Goal: Find contact information: Find contact information

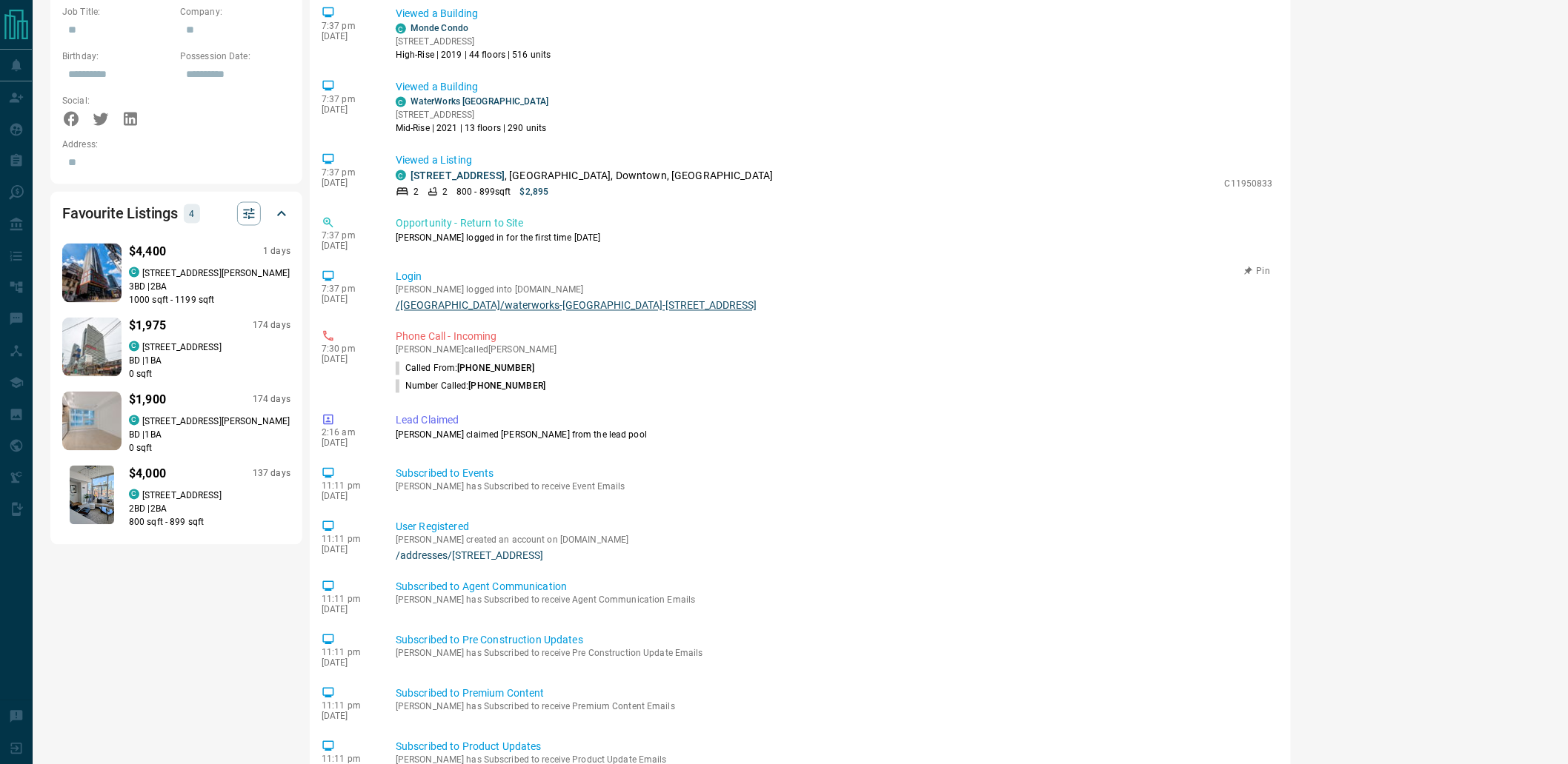
scroll to position [1004, 0]
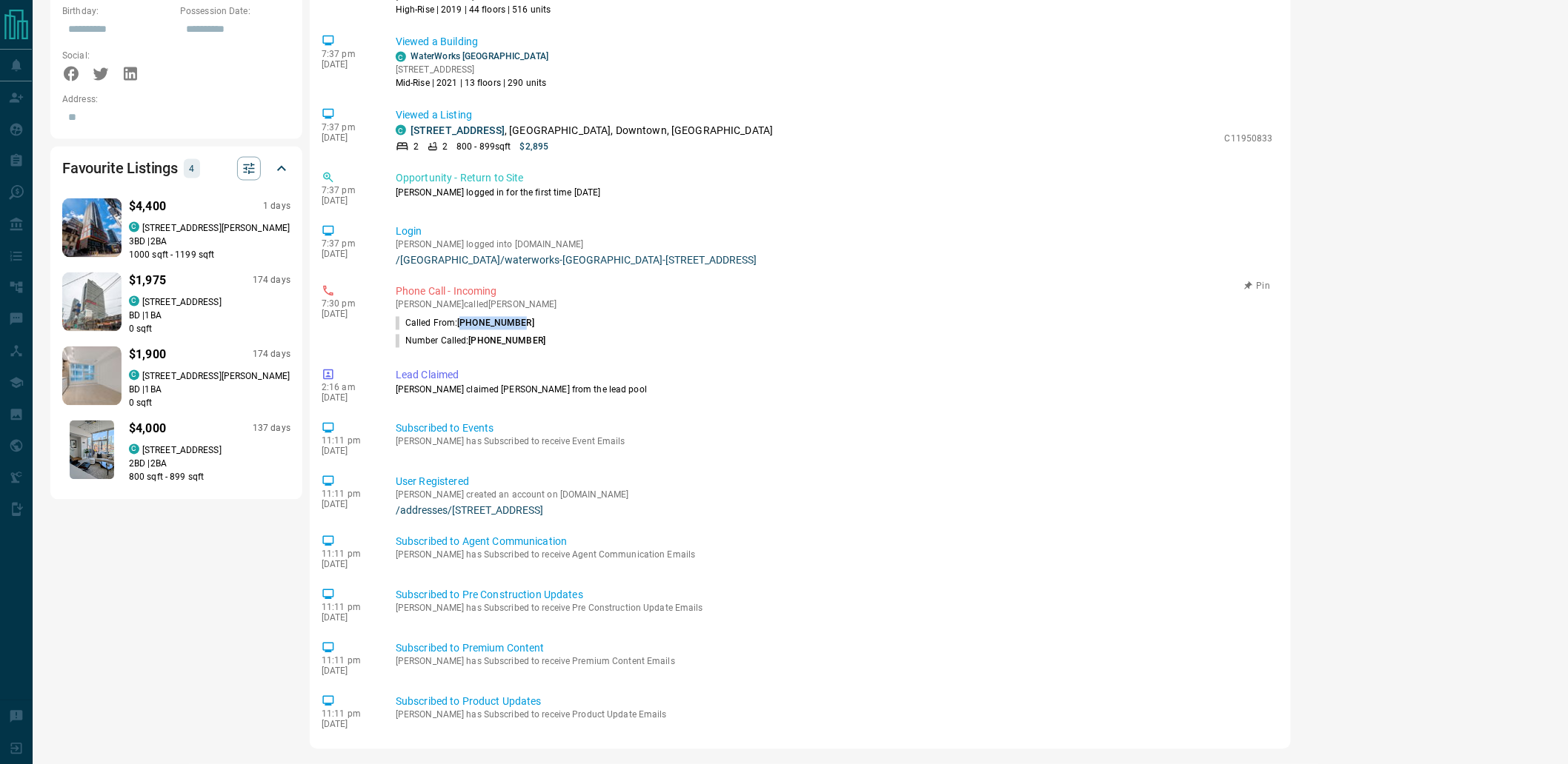
drag, startPoint x: 461, startPoint y: 316, endPoint x: 521, endPoint y: 314, distance: 60.0
click at [521, 314] on li "Called From: [PHONE_NUMBER]" at bounding box center [833, 324] width 877 height 18
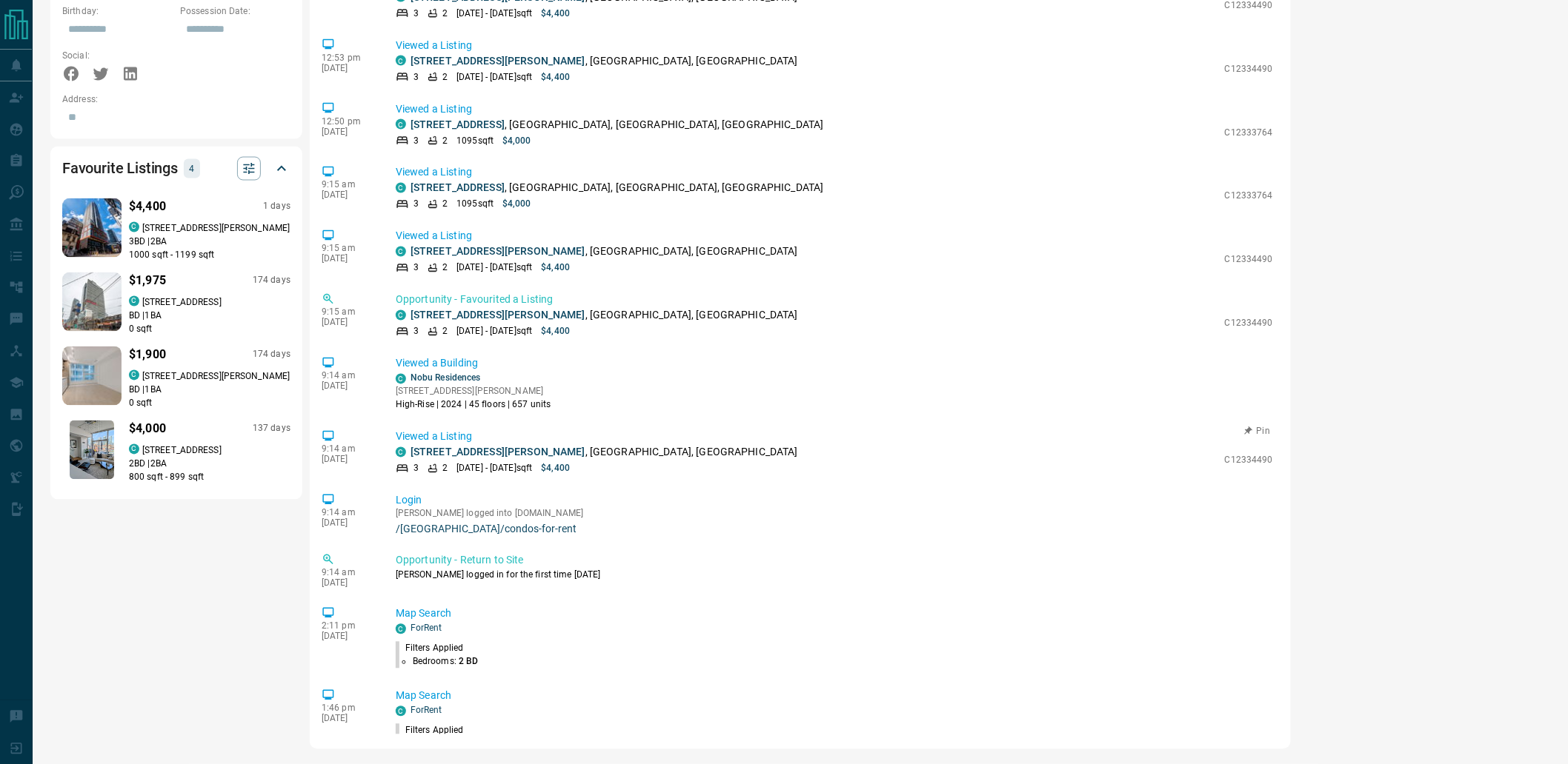
scroll to position [0, 0]
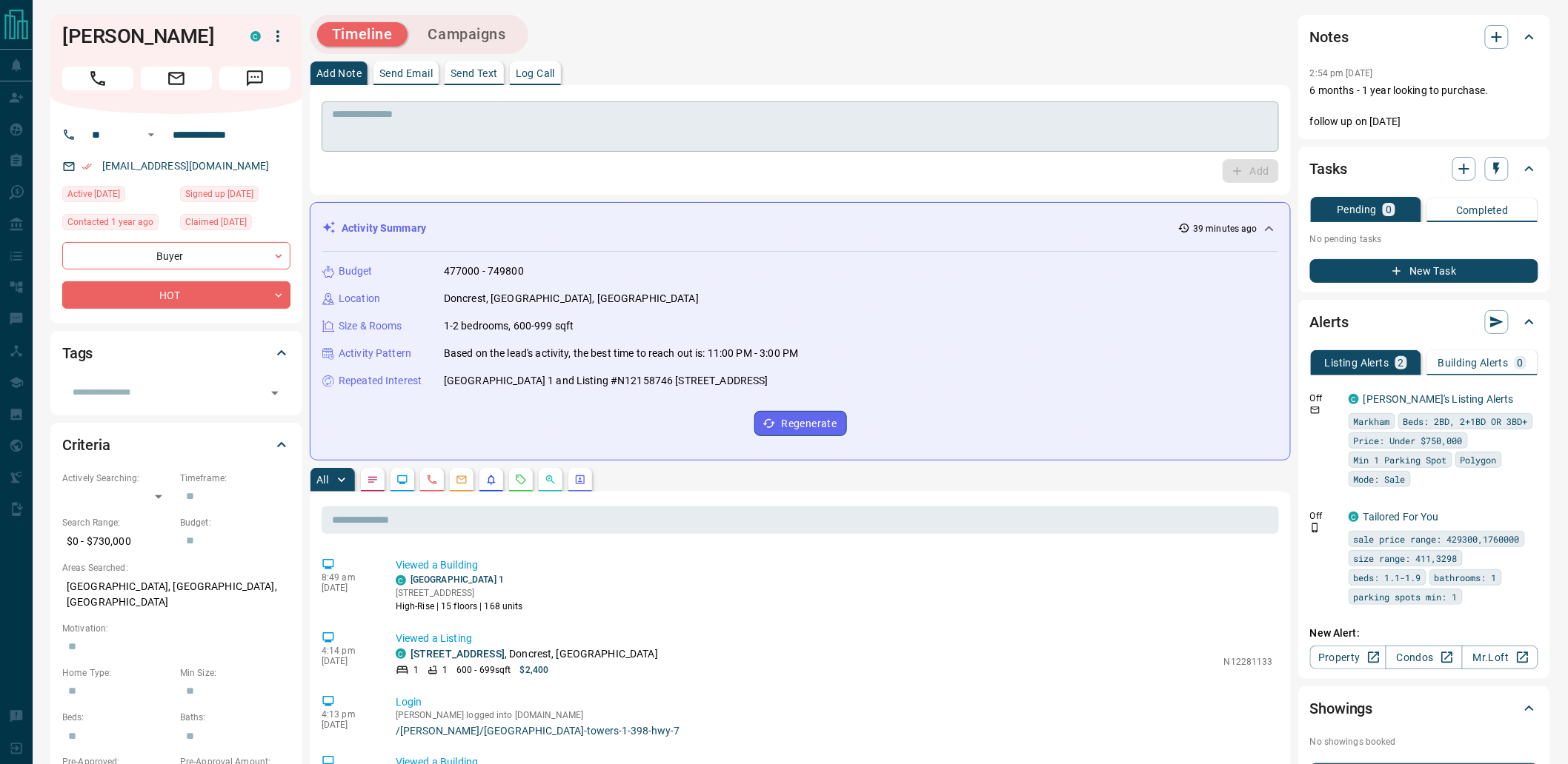
drag, startPoint x: 611, startPoint y: 186, endPoint x: 572, endPoint y: 119, distance: 77.5
click at [611, 186] on div "* ​ Add" at bounding box center [800, 139] width 981 height 109
